Goal: Task Accomplishment & Management: Manage account settings

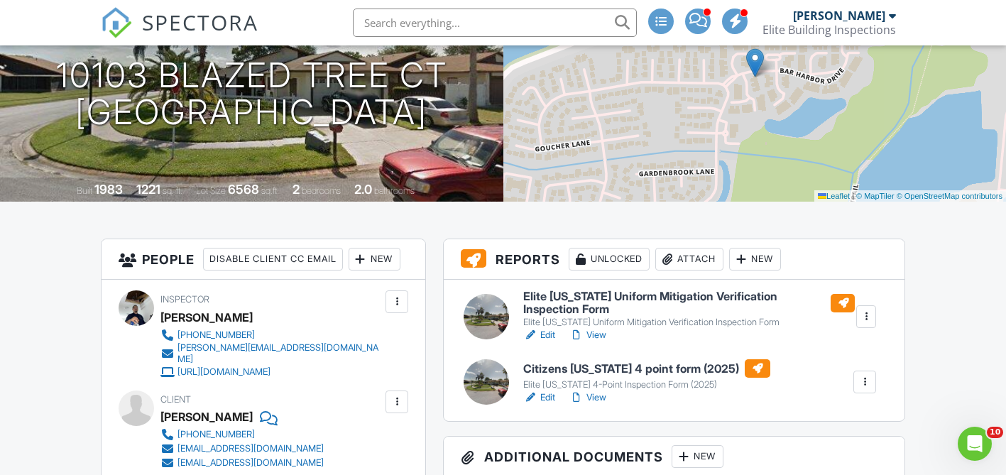
scroll to position [199, 0]
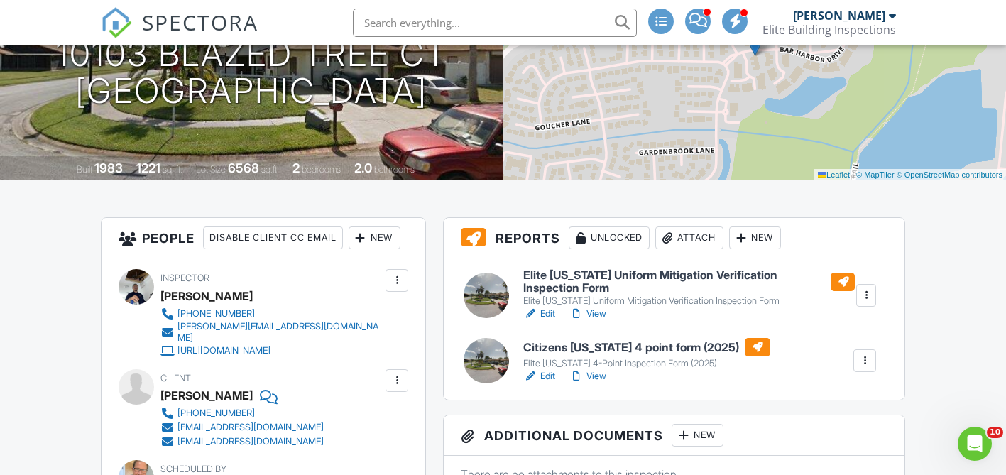
click at [627, 341] on h6 "Citizens [US_STATE] 4 point form (2025)" at bounding box center [646, 347] width 247 height 18
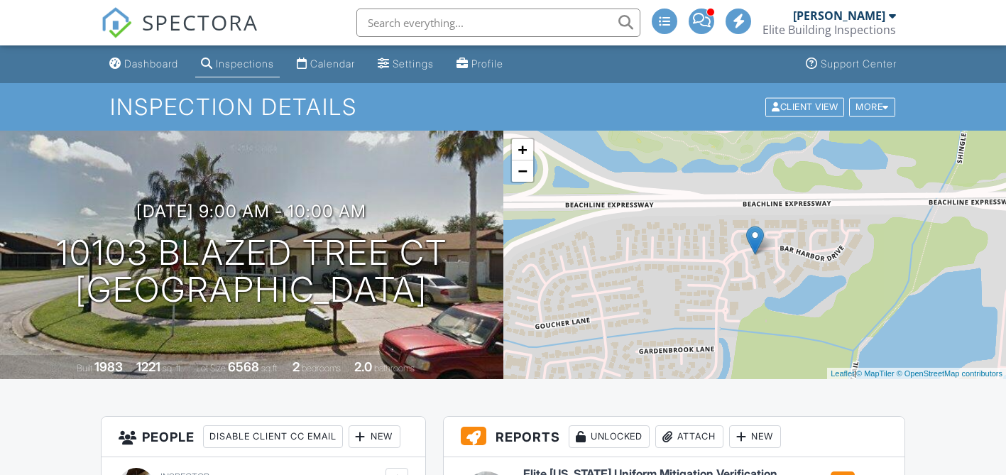
scroll to position [199, 0]
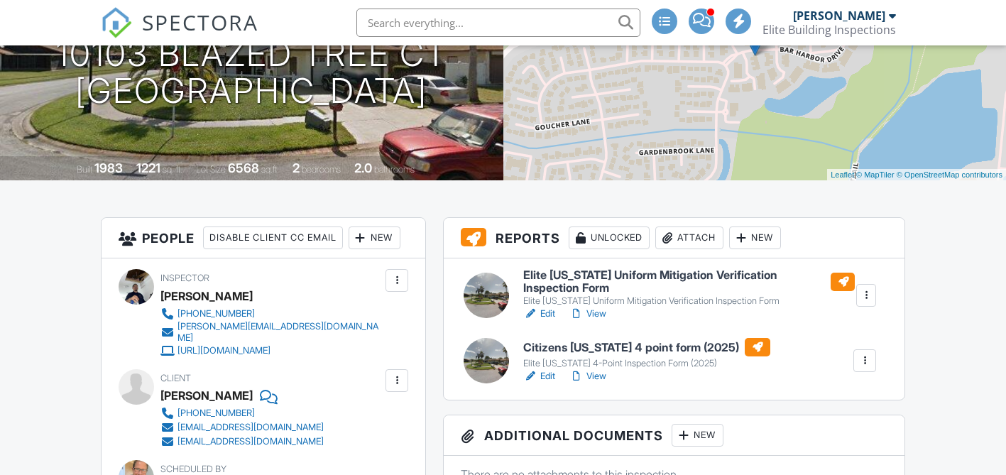
click at [542, 277] on h6 "Elite [US_STATE] Uniform Mitigation Verification Inspection Form" at bounding box center [689, 281] width 332 height 25
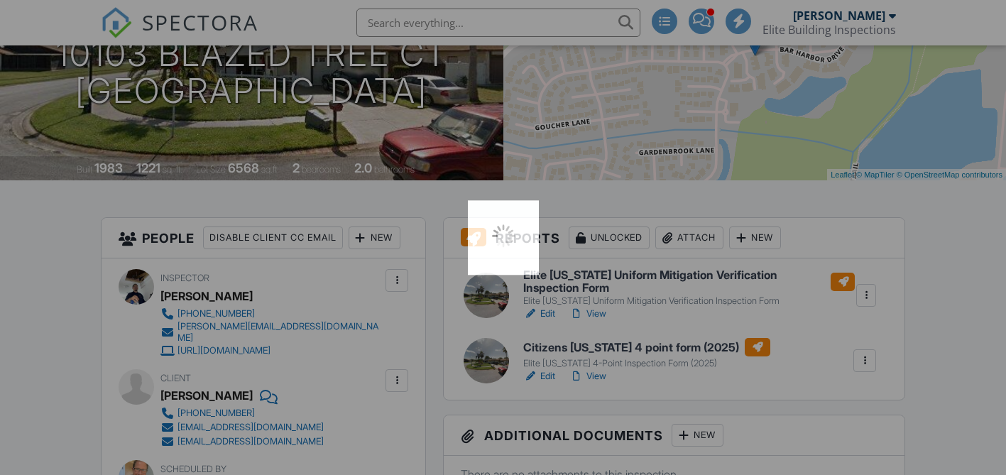
scroll to position [0, 0]
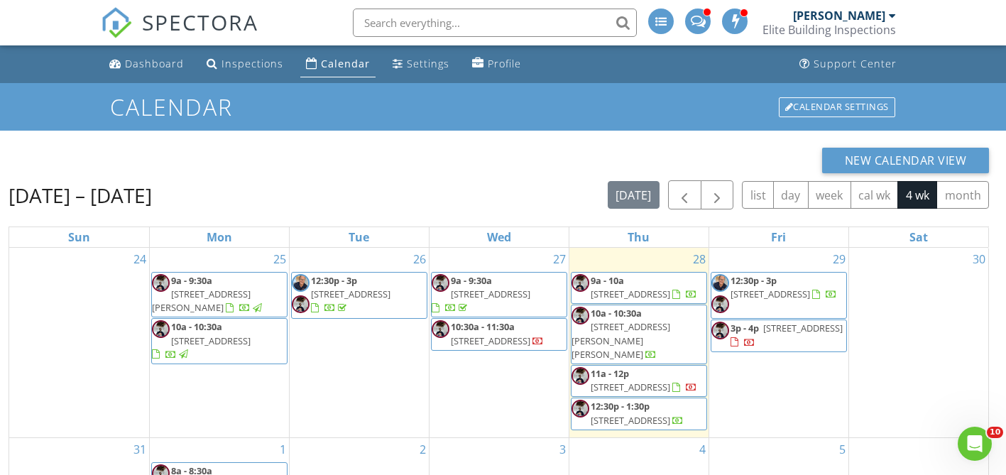
click at [651, 338] on span "804 Rosalia Dr, Sanford 32771" at bounding box center [621, 340] width 99 height 40
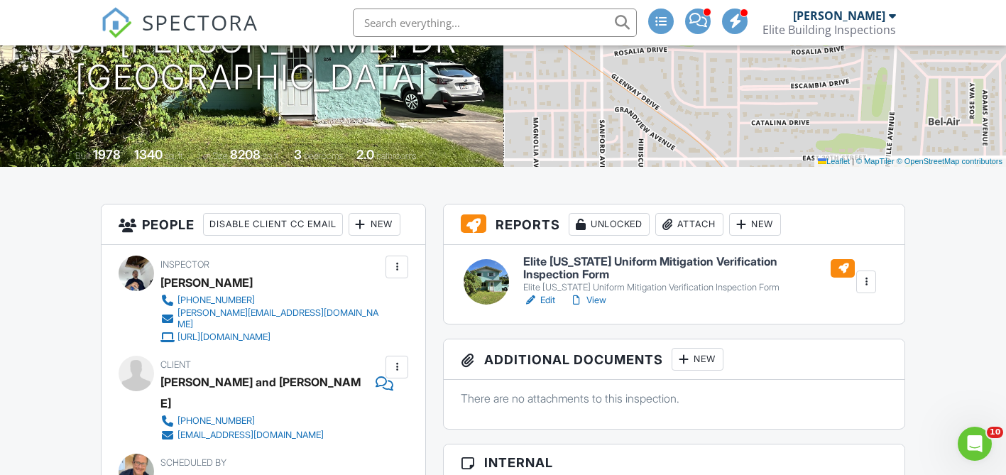
scroll to position [227, 0]
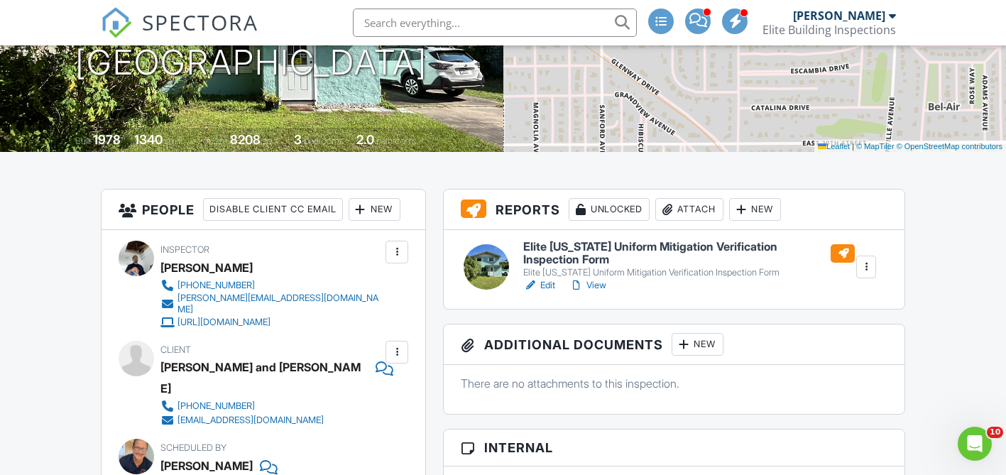
click at [638, 250] on h6 "Elite [US_STATE] Uniform Mitigation Verification Inspection Form" at bounding box center [689, 253] width 332 height 25
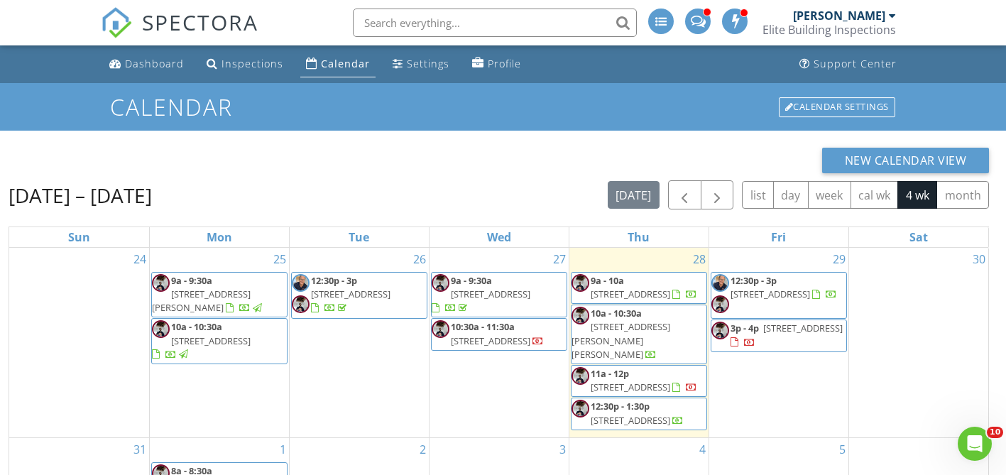
click at [656, 381] on span "1018 Moccasin Run Rd, Oviedo 32765" at bounding box center [631, 387] width 80 height 13
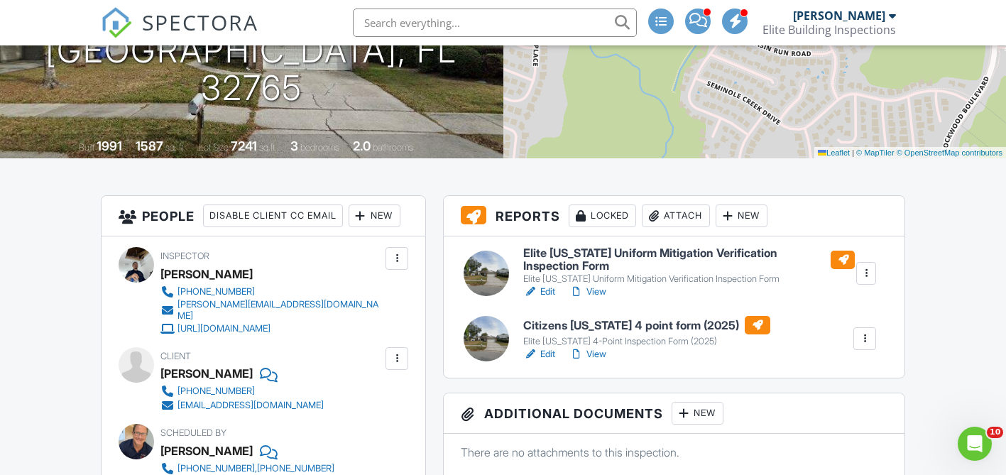
scroll to position [227, 0]
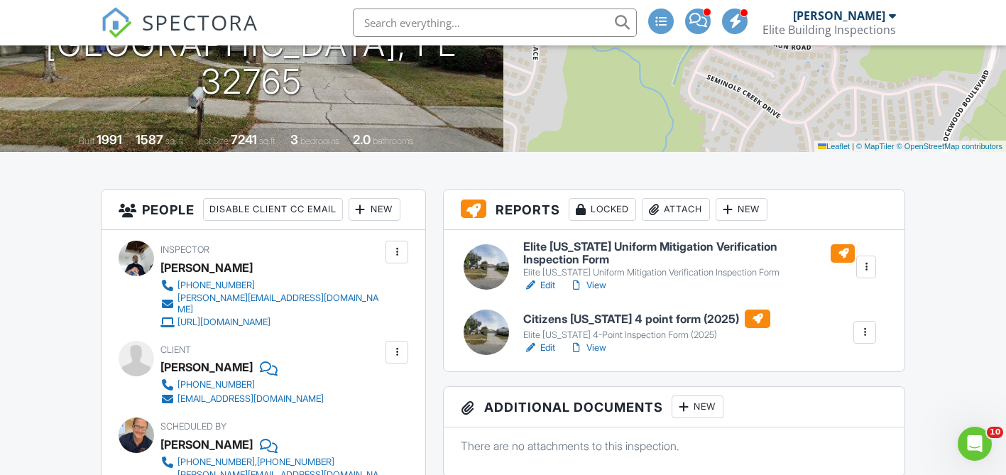
click at [633, 242] on h6 "Elite [US_STATE] Uniform Mitigation Verification Inspection Form" at bounding box center [689, 253] width 332 height 25
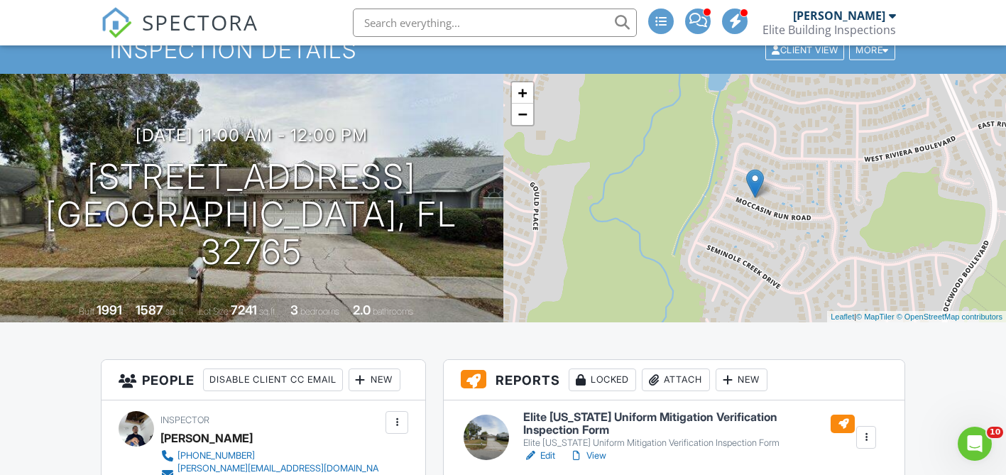
scroll to position [28, 0]
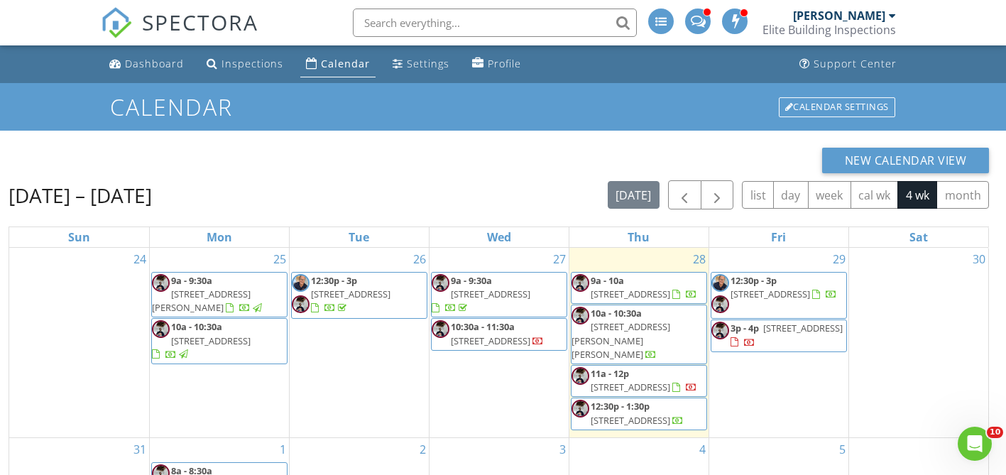
click at [669, 382] on span "11a - 12p 1018 Moccasin Run Rd, Oviedo 32765" at bounding box center [639, 381] width 135 height 28
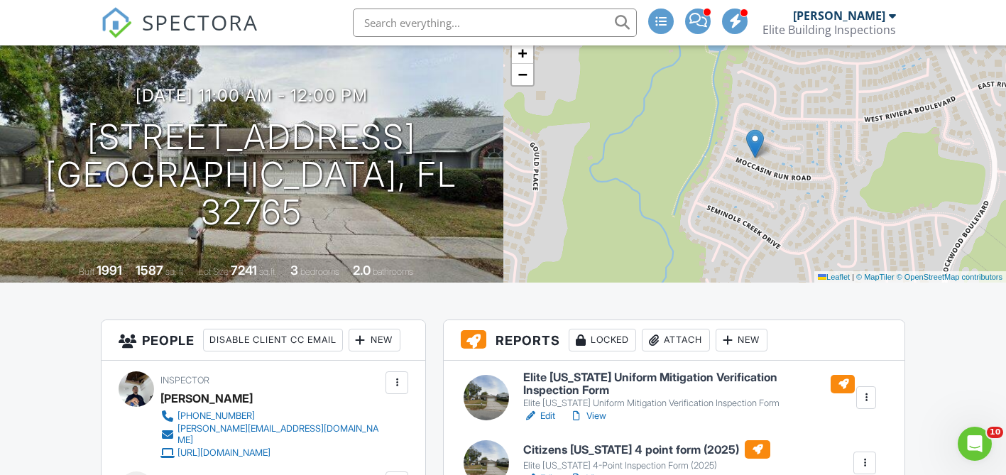
scroll to position [137, 0]
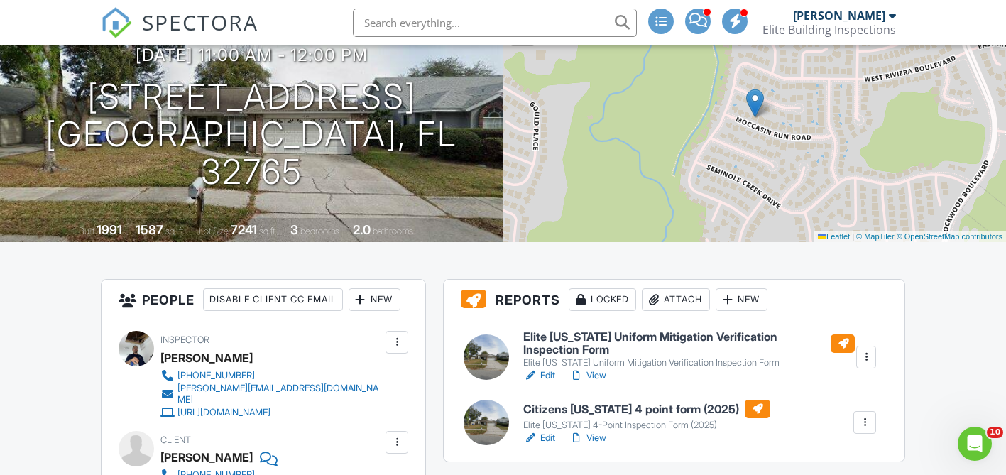
click at [694, 337] on h6 "Elite [US_STATE] Uniform Mitigation Verification Inspection Form" at bounding box center [689, 343] width 332 height 25
click at [570, 403] on h6 "Citizens Florida 4 point form (2025)" at bounding box center [646, 409] width 247 height 18
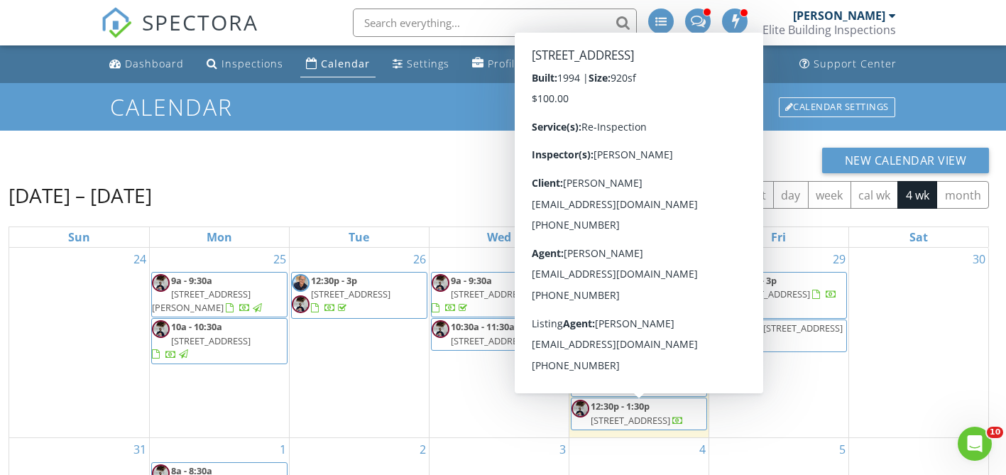
click at [665, 428] on span "12:30p - 1:30p 5731 Oakdale Rd, Haines City 33844" at bounding box center [639, 414] width 135 height 28
